Goal: Transaction & Acquisition: Purchase product/service

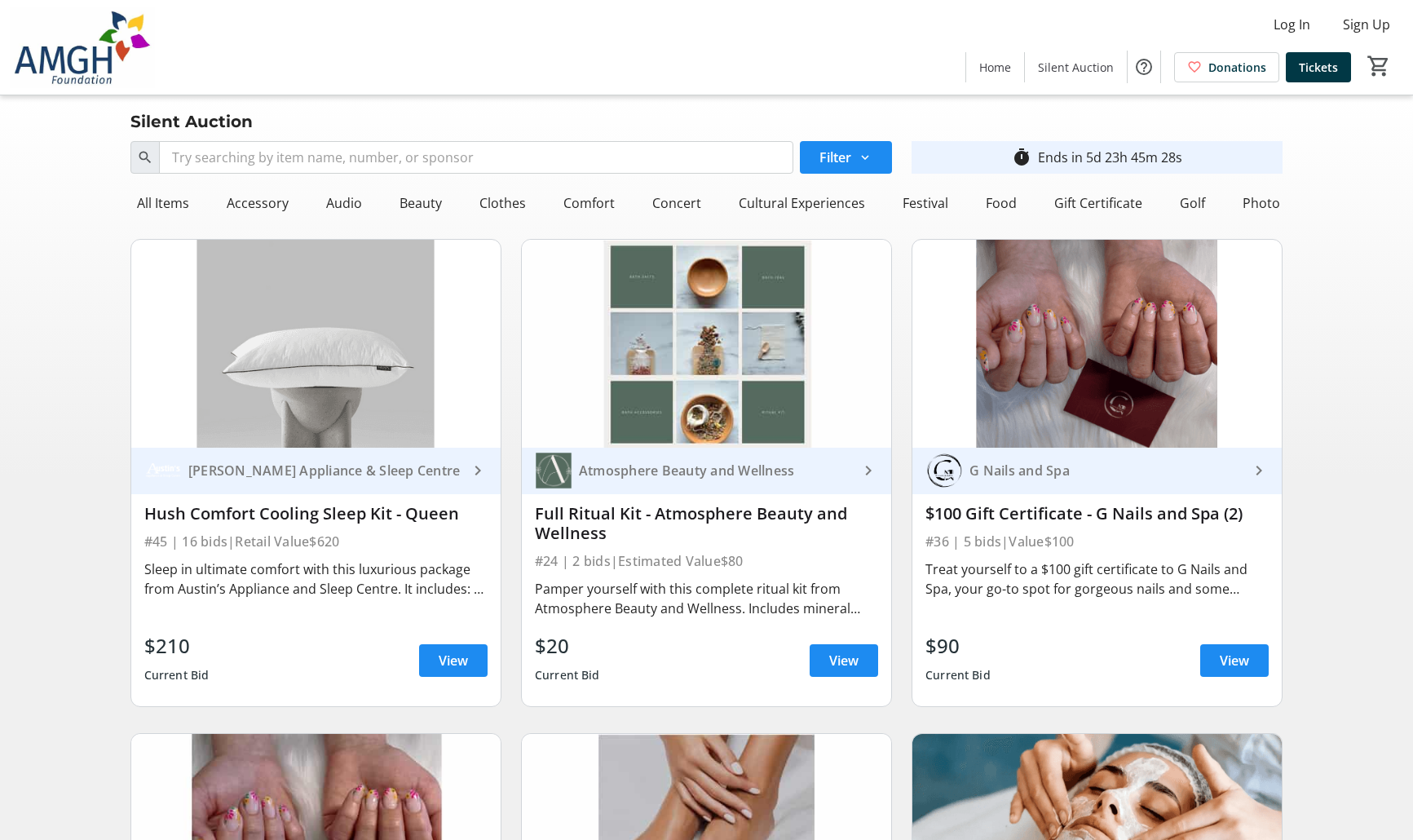
scroll to position [0, 1056]
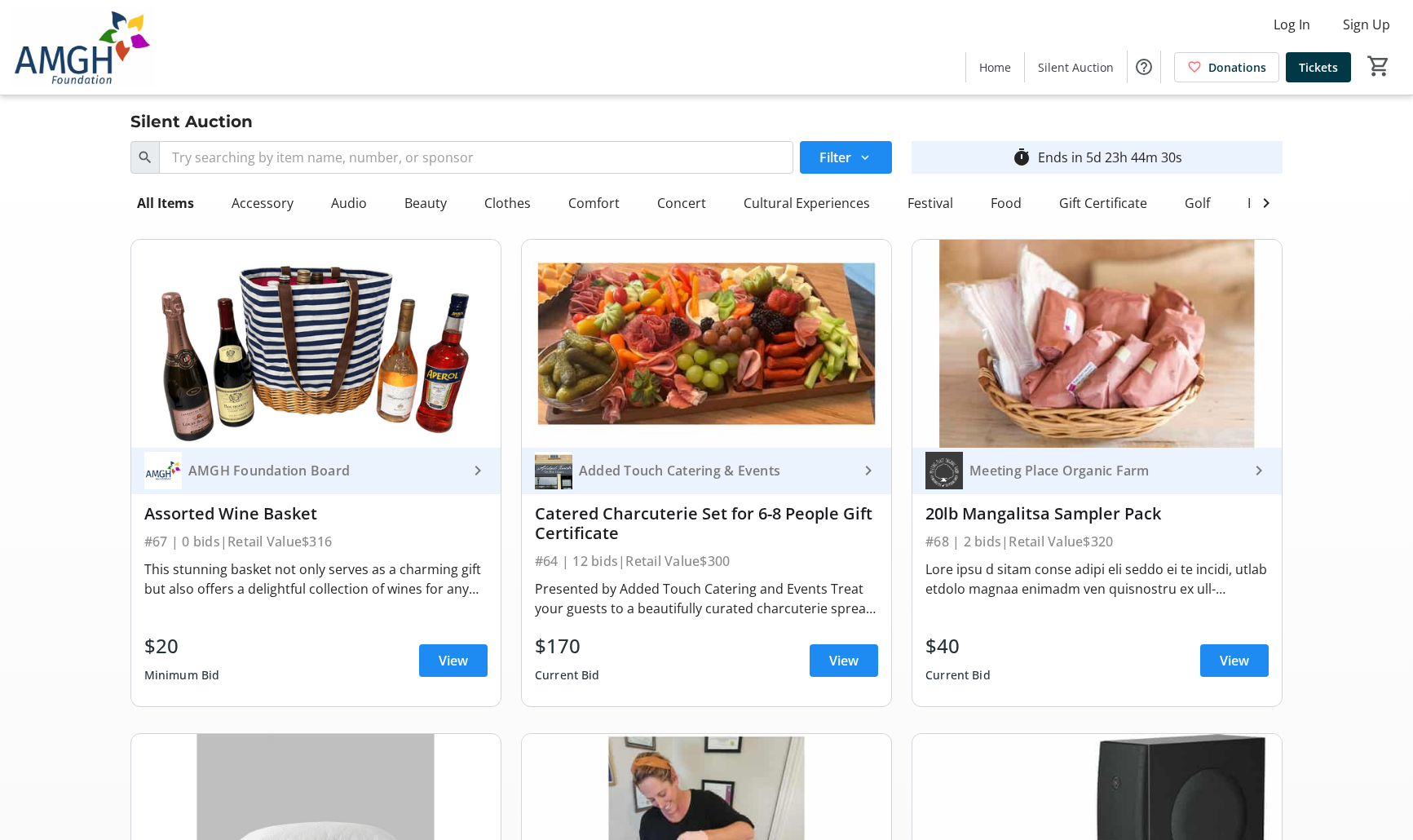
click at [1089, 204] on div "Gift Certificate" at bounding box center [1103, 203] width 101 height 32
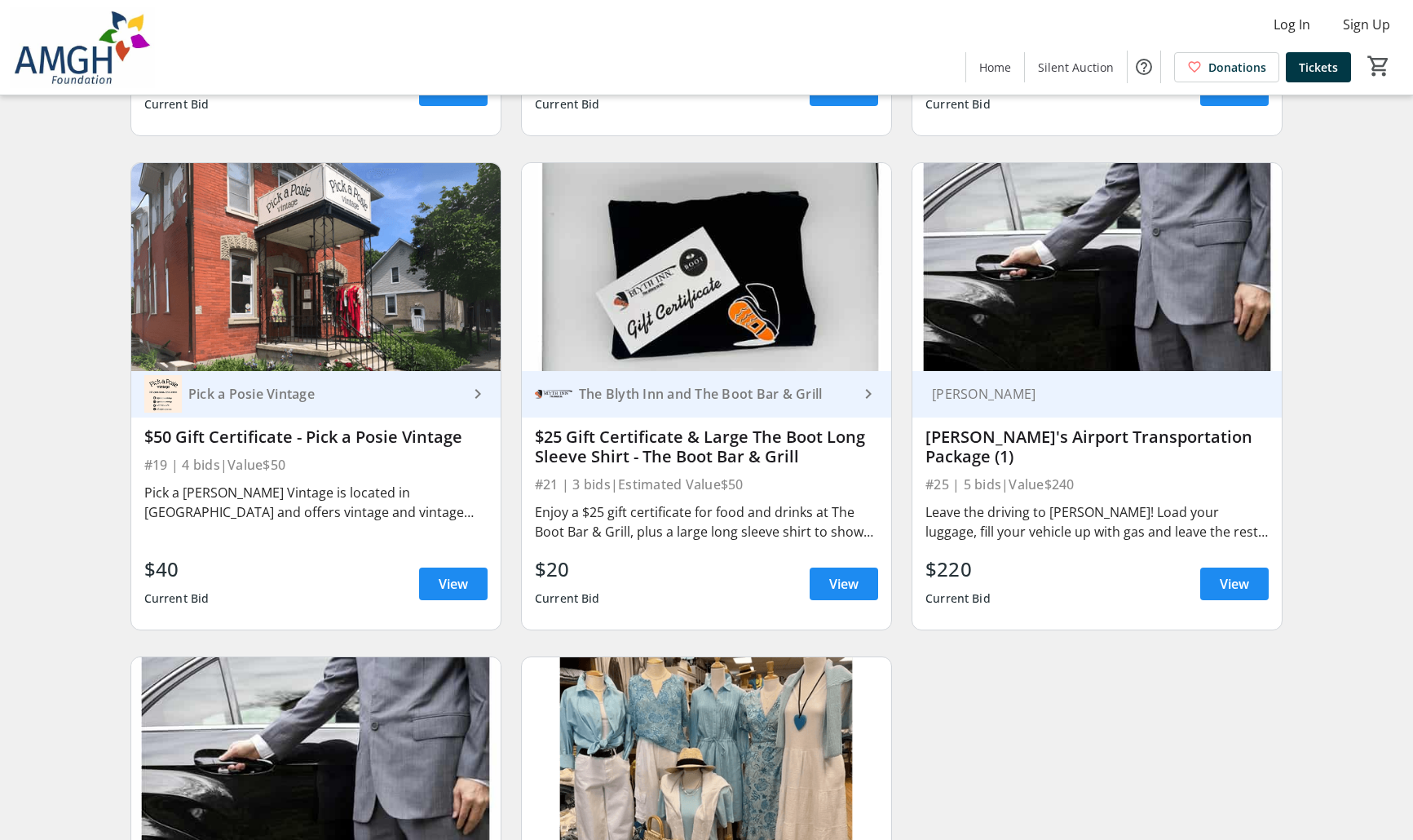
scroll to position [916, 0]
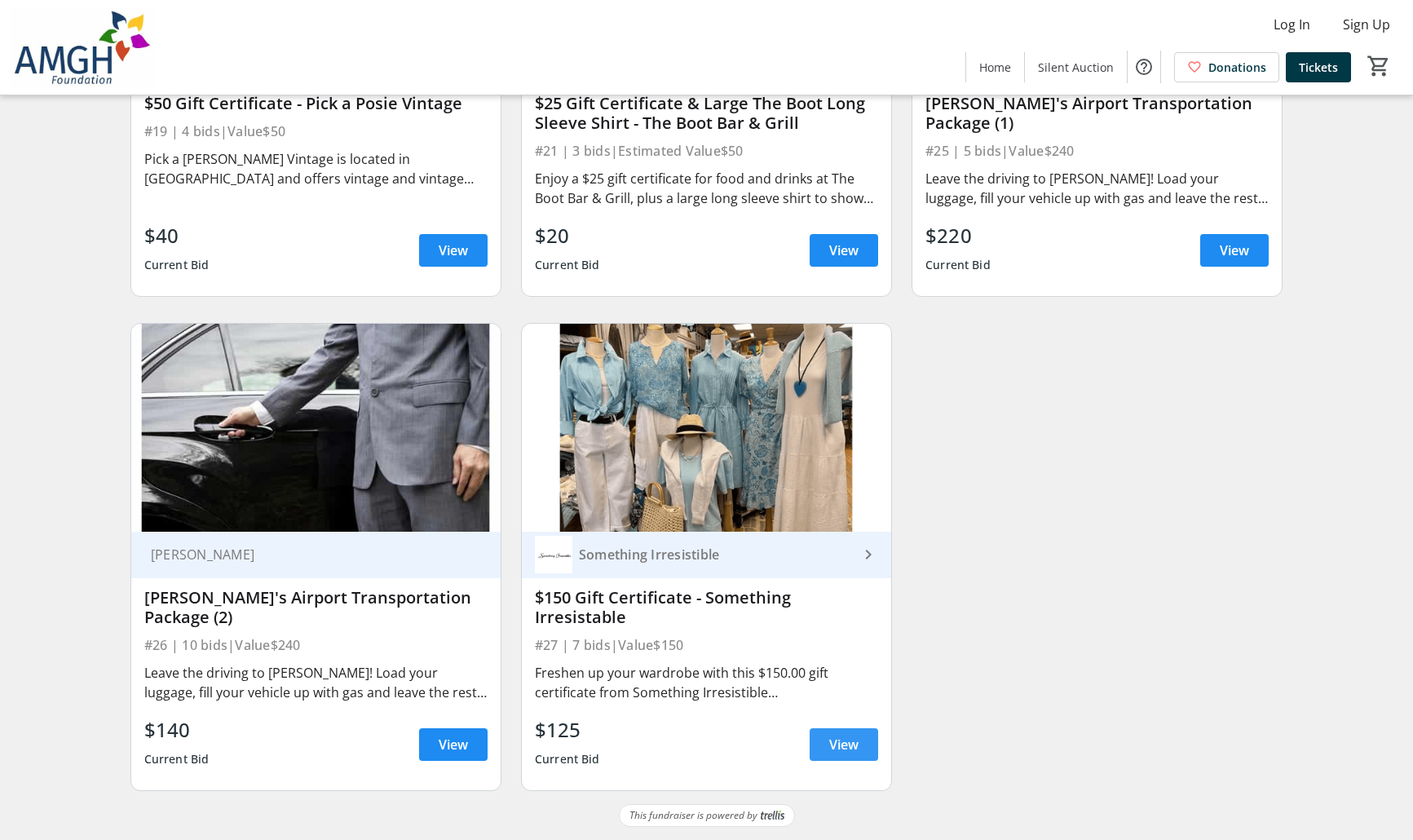
click at [852, 751] on span "View" at bounding box center [844, 744] width 30 height 19
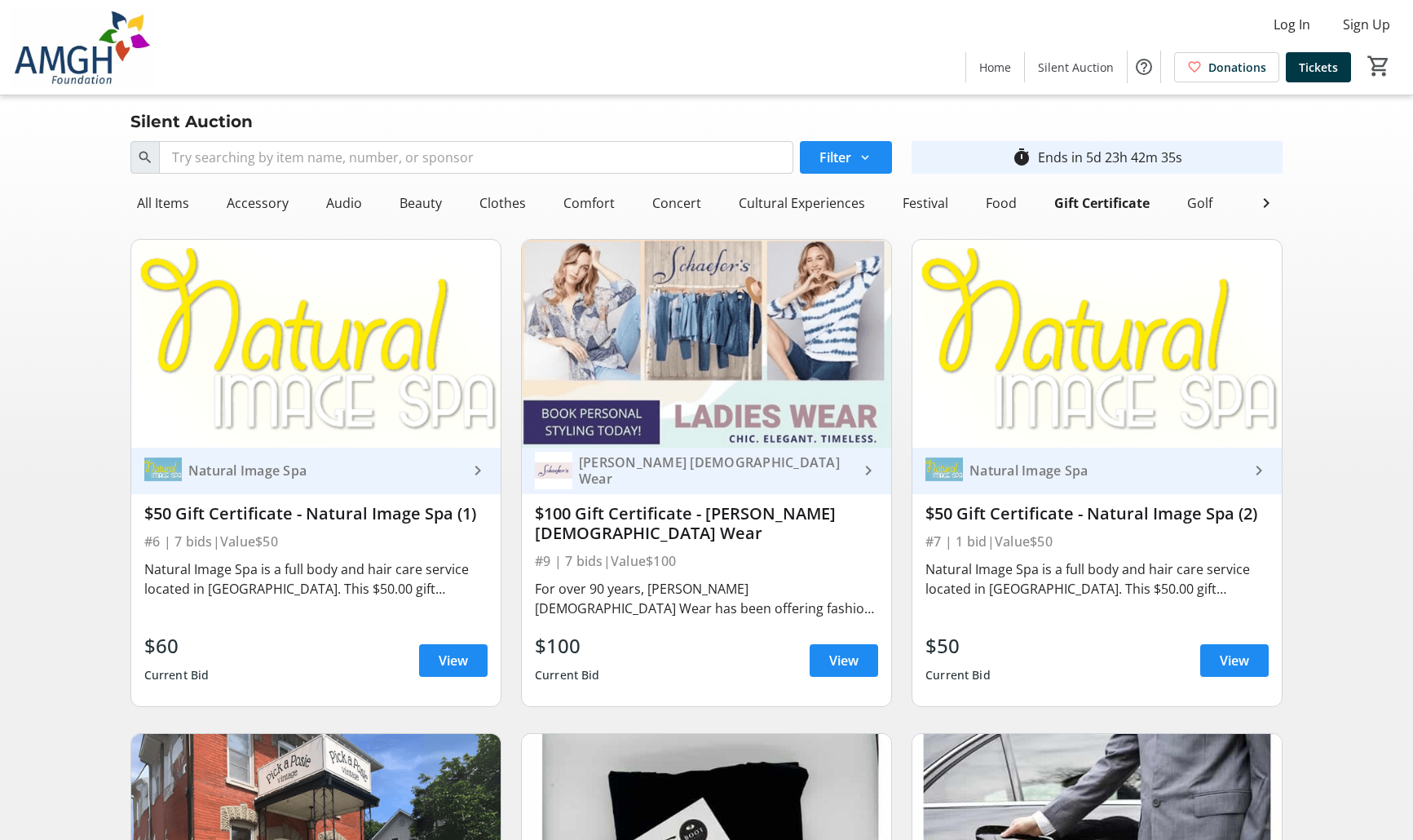
click at [164, 202] on div "All Items" at bounding box center [163, 203] width 65 height 32
